Goal: Transaction & Acquisition: Purchase product/service

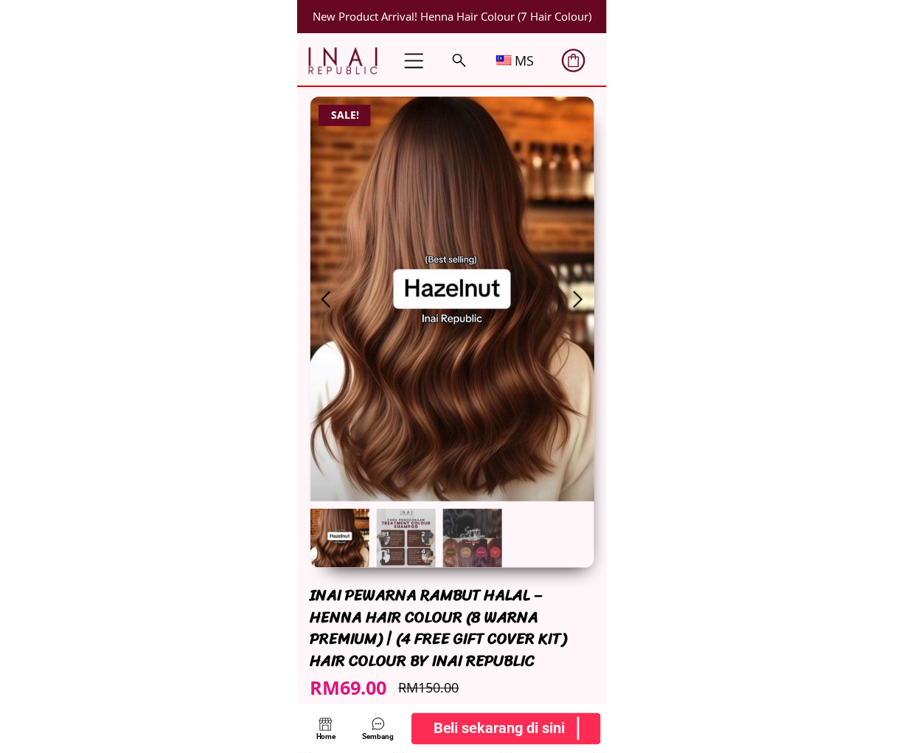
click at [506, 726] on b "Beli sekarang di sini" at bounding box center [500, 729] width 132 height 24
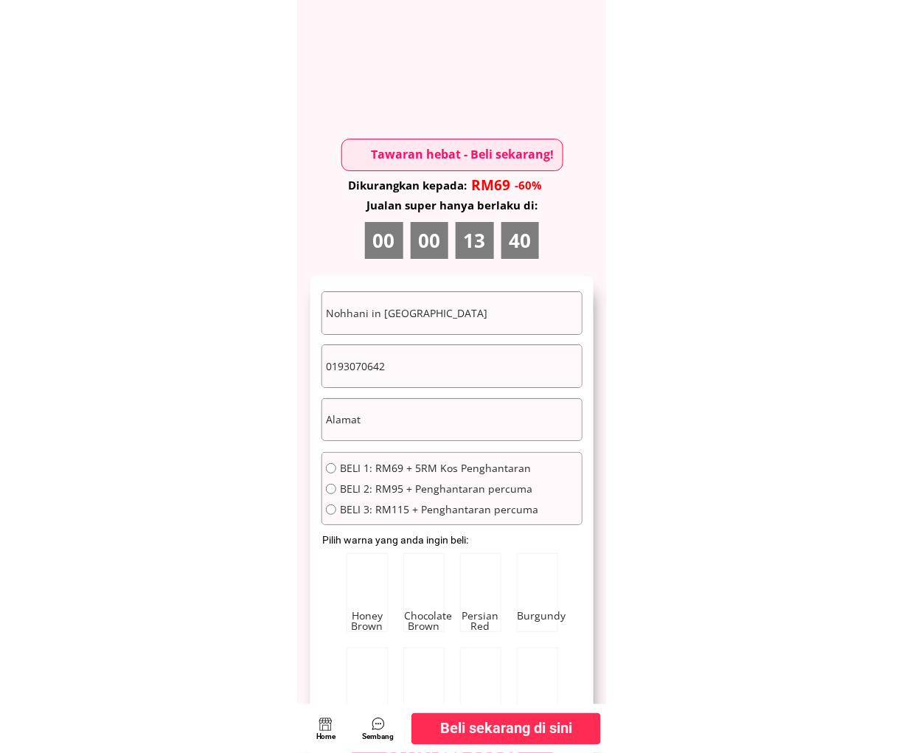
scroll to position [8015, 0]
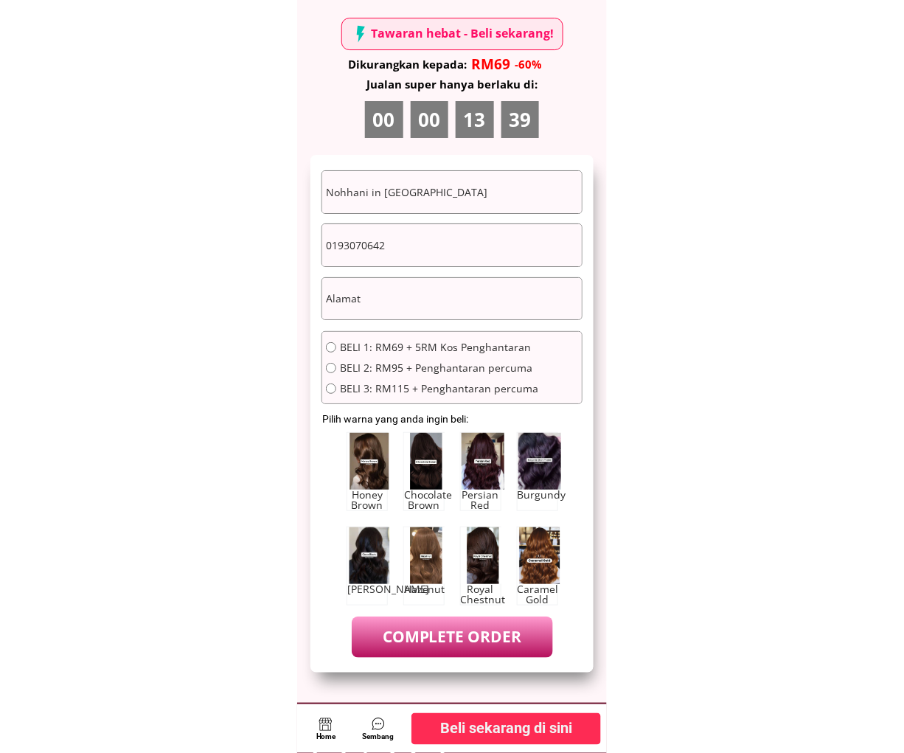
click at [414, 260] on input "0193070642" at bounding box center [452, 245] width 260 height 42
paste input "86333334"
click at [333, 246] on input "086333334" at bounding box center [452, 245] width 260 height 42
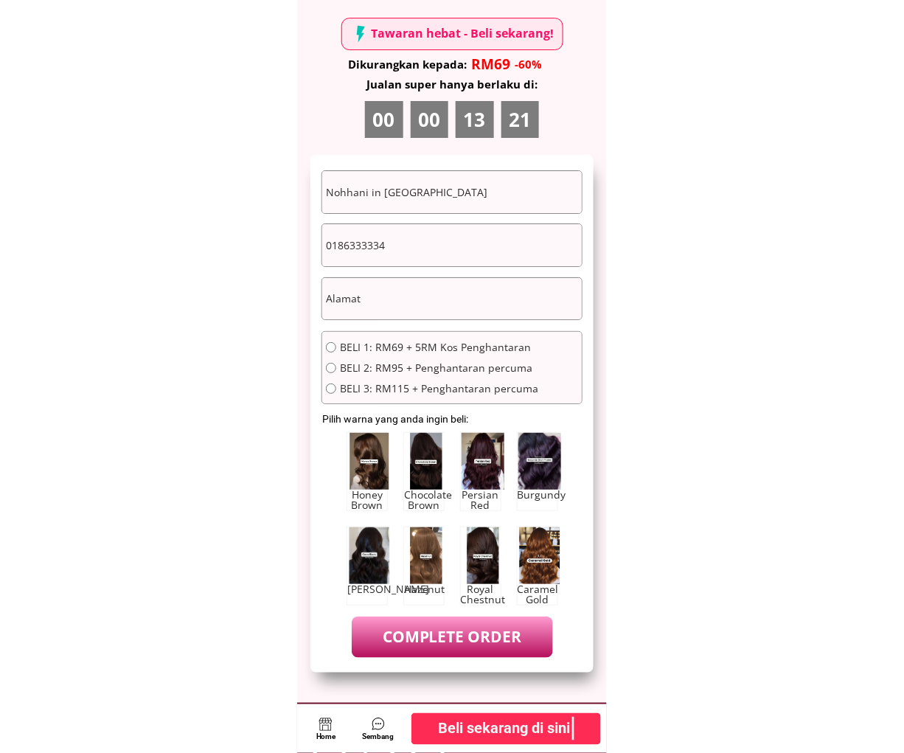
click at [417, 251] on input "0186333334" at bounding box center [452, 245] width 260 height 42
paste input "7851858"
type input "0178518584"
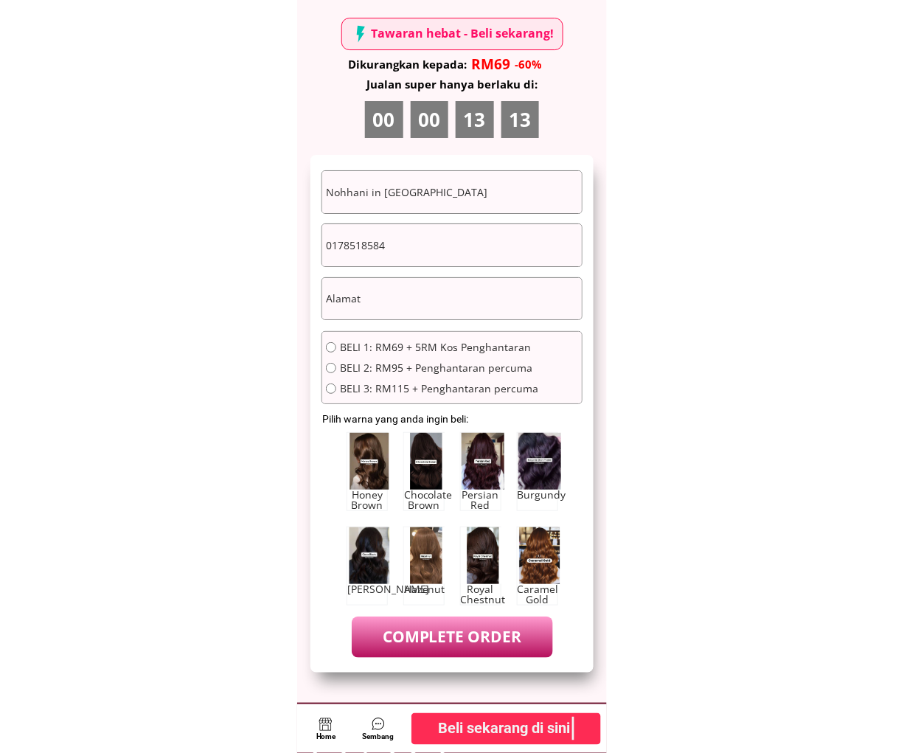
click at [452, 190] on input "Nohhani in [GEOGRAPHIC_DATA]" at bounding box center [452, 192] width 260 height 42
click at [429, 284] on input "text" at bounding box center [452, 299] width 260 height 42
paste input "Lorong A5, Lot 1022 R.P.R. Sebiew, [GEOGRAPHIC_DATA], [GEOGRAPHIC_DATA]"
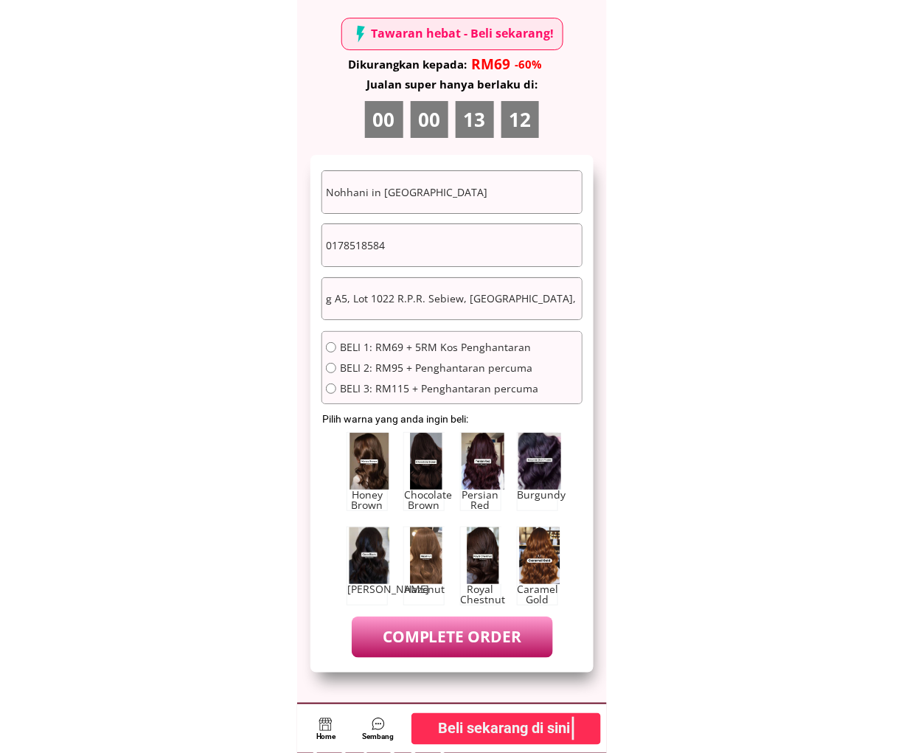
type input "Lorong A5, Lot 1022 R.P.R. Sebiew, [GEOGRAPHIC_DATA], [GEOGRAPHIC_DATA]"
click at [396, 363] on span "BELI 2: RM95 + Penghantaran percuma" at bounding box center [439, 368] width 198 height 10
radio input "true"
click at [484, 224] on input "0178518584" at bounding box center [452, 245] width 260 height 42
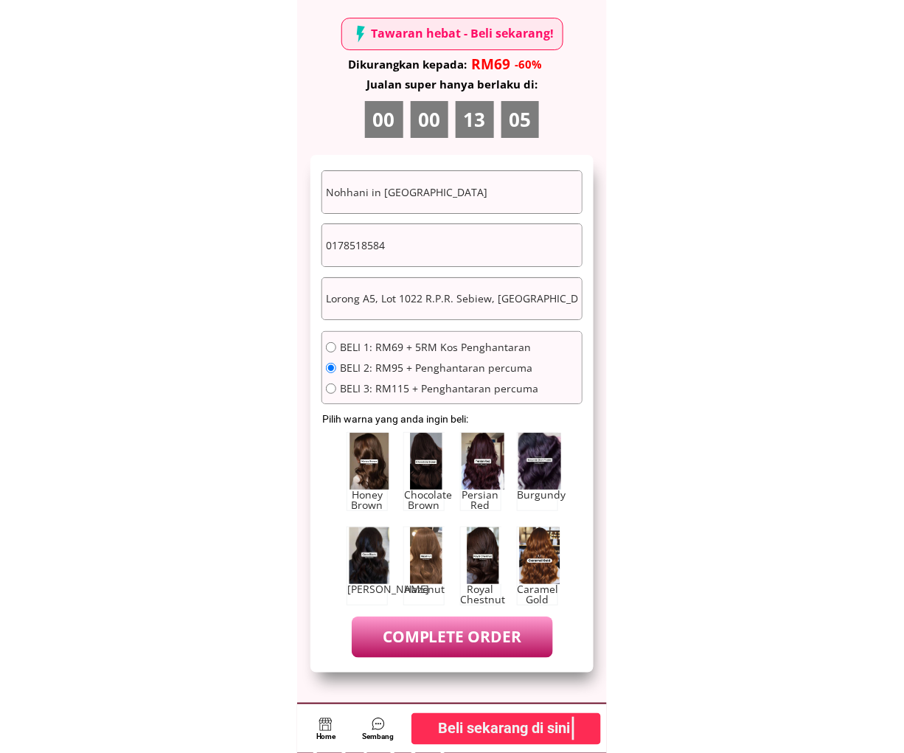
click at [498, 193] on input "Nohhani in [GEOGRAPHIC_DATA]" at bounding box center [452, 192] width 260 height 42
paste input "Dayang Sahadah Binti Awang Alwi"
type input "Dayang Sahadah Binti Awang Alwi"
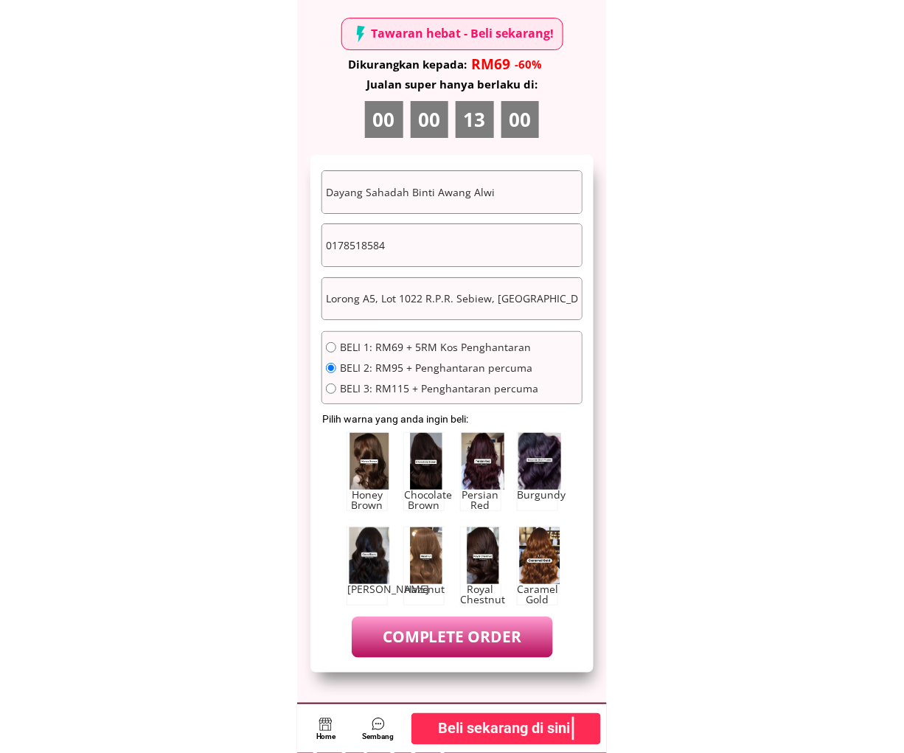
click at [437, 246] on input "0178518584" at bounding box center [452, 245] width 260 height 42
paste input "017-8518584"
type input "0178518584"
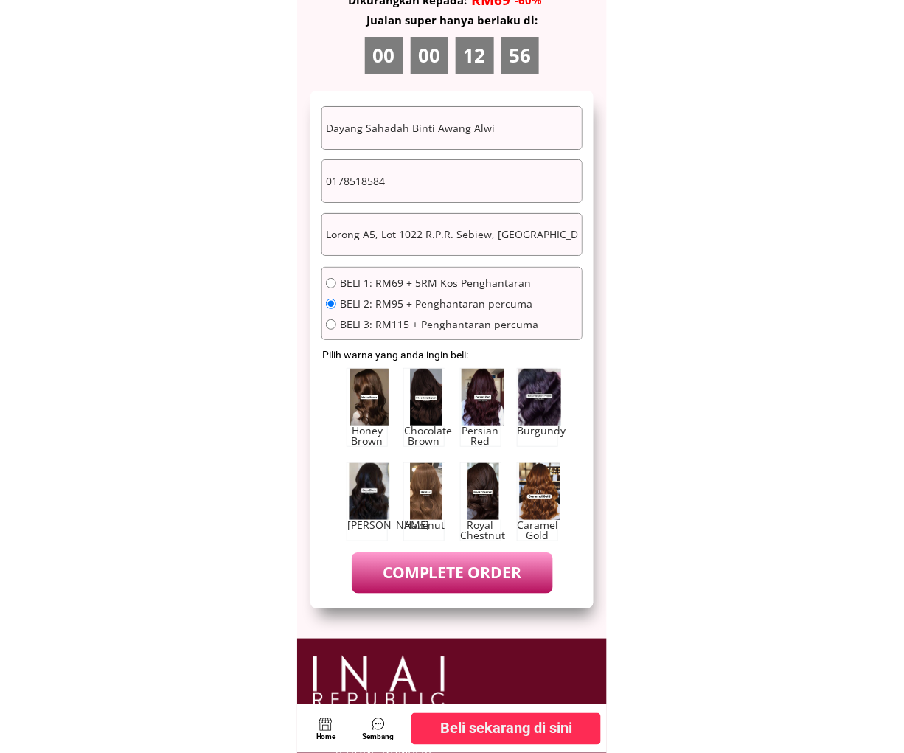
scroll to position [8152, 0]
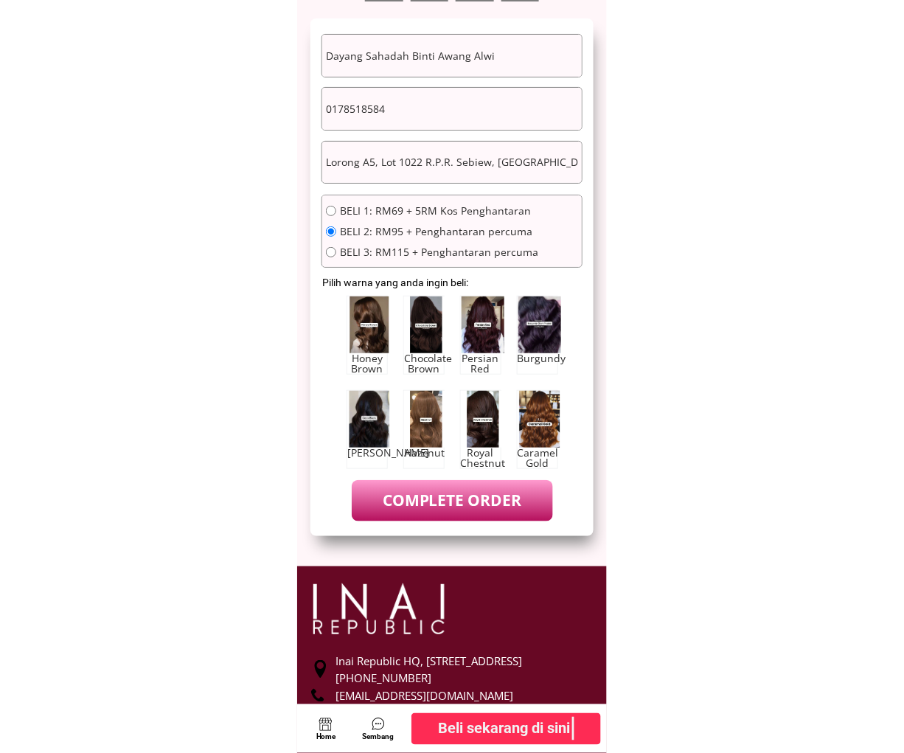
click at [453, 493] on p "COMPLETE ORDER" at bounding box center [452, 500] width 201 height 41
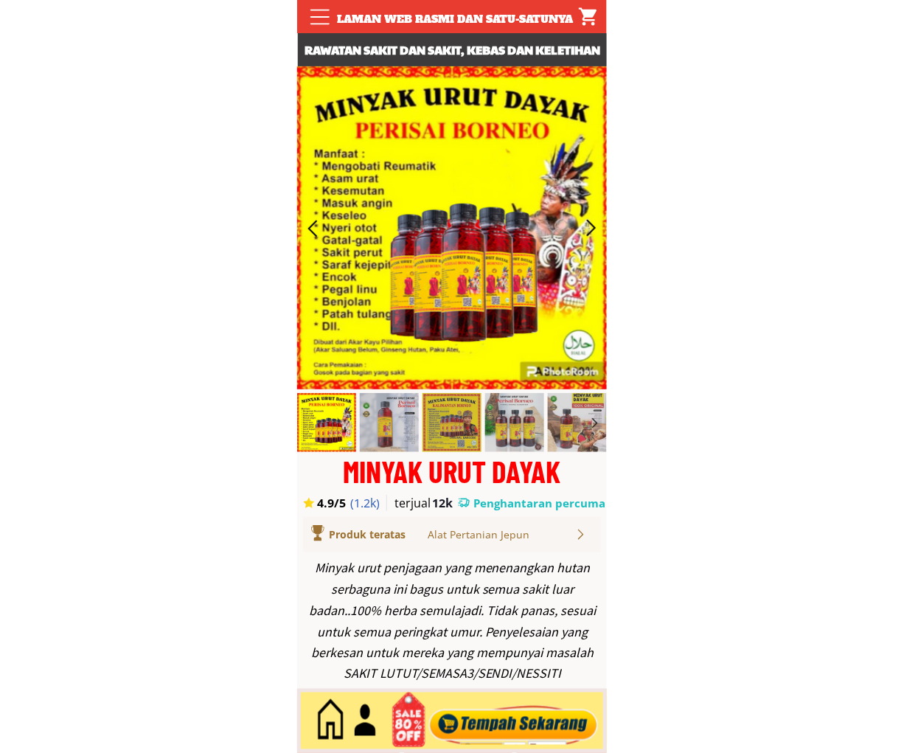
click at [525, 711] on div at bounding box center [514, 721] width 178 height 49
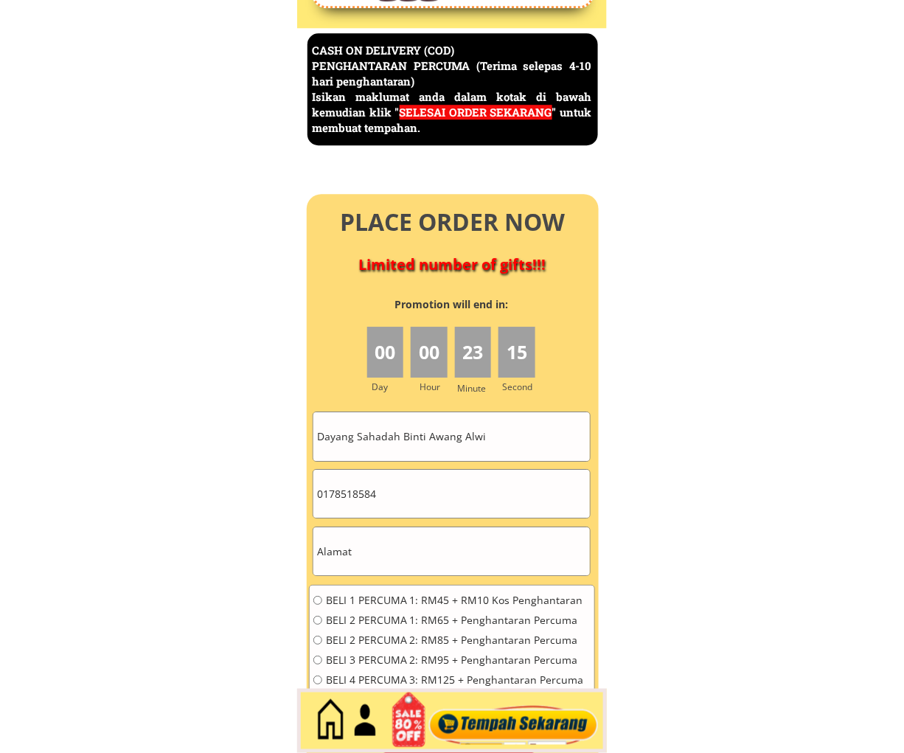
scroll to position [6397, 0]
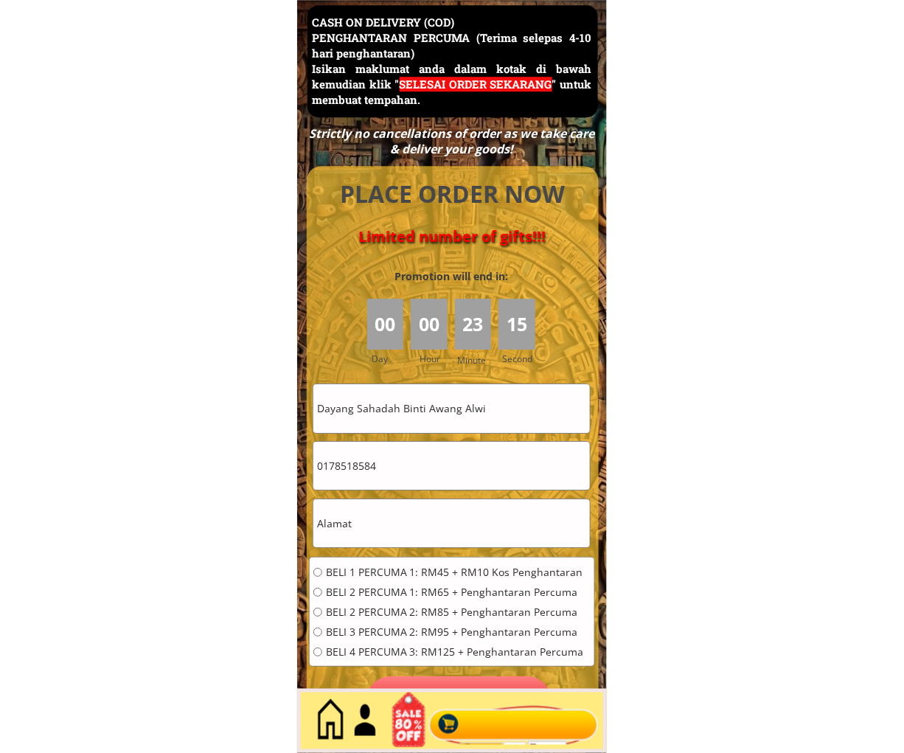
click at [463, 422] on input "Dayang Sahadah Binti Awang Alwi" at bounding box center [451, 408] width 276 height 48
paste input "Aminah omar"
type input "Aminah omar"
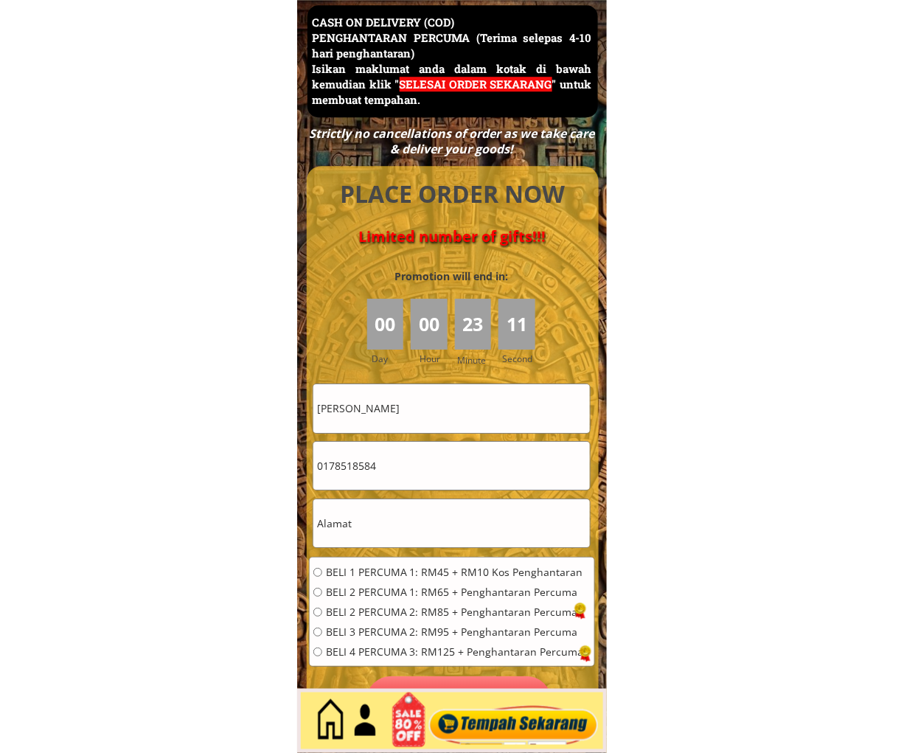
click at [438, 460] on input "0178518584" at bounding box center [451, 466] width 276 height 48
paste input "87932977"
type input "0187932977"
click at [400, 498] on div at bounding box center [452, 522] width 278 height 49
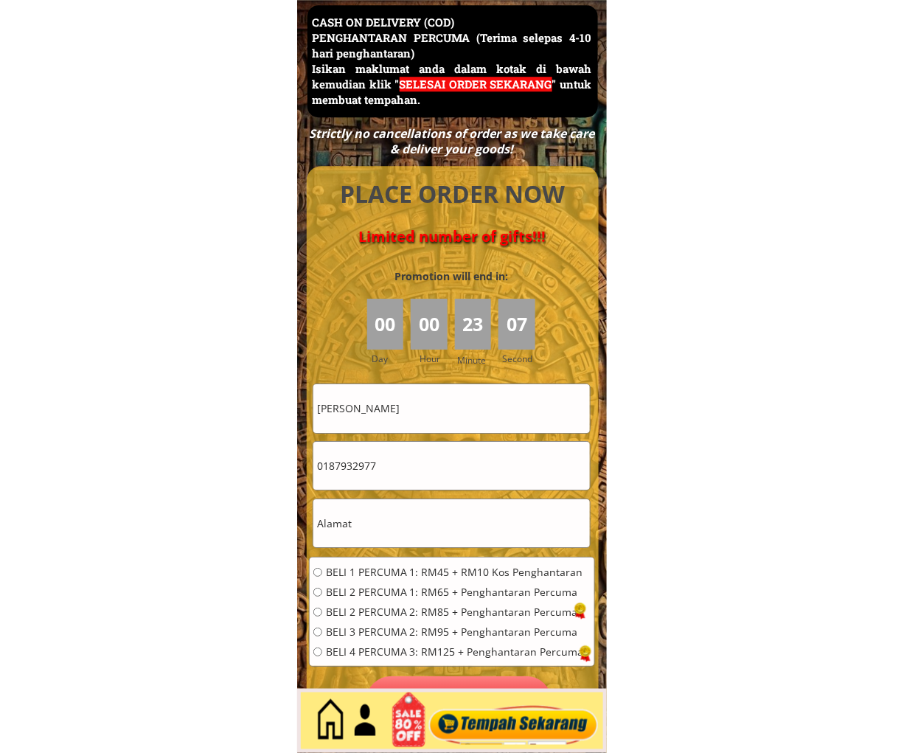
click at [400, 498] on div at bounding box center [452, 522] width 278 height 49
click at [395, 520] on input "text" at bounding box center [451, 523] width 276 height 48
paste input "Kuala Lumpur"
type input "Kuala Lumpur"
click at [386, 574] on span "BELI 1 PERCUMA 1: RM45 + RM10 Kos Penghantaran" at bounding box center [455, 572] width 258 height 10
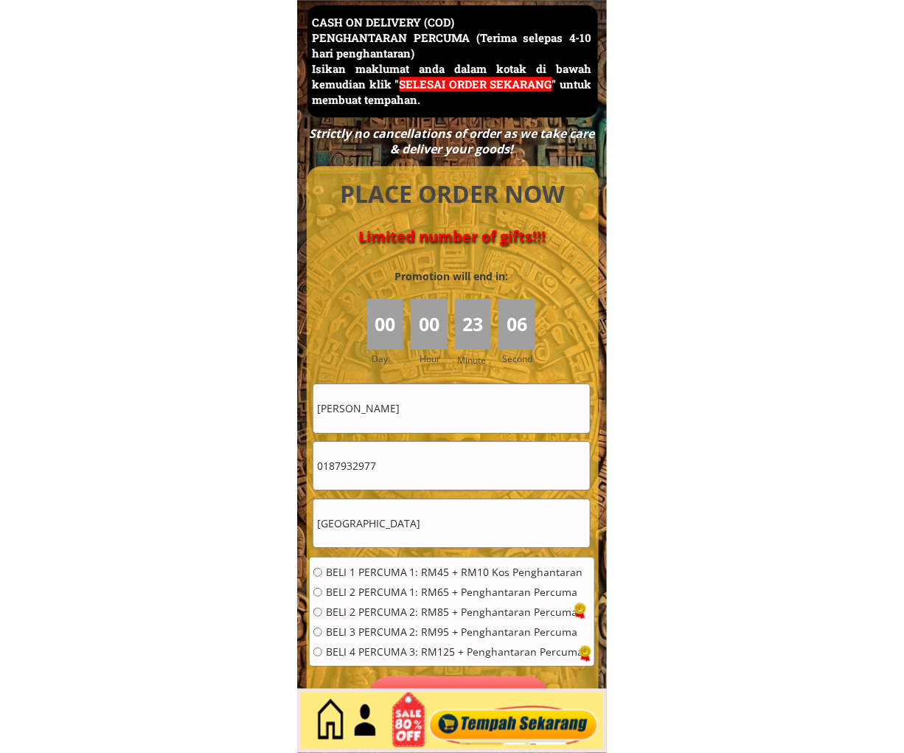
radio input "true"
click at [442, 676] on p "Pesan sekarang" at bounding box center [458, 700] width 185 height 49
